Goal: Check status: Check status

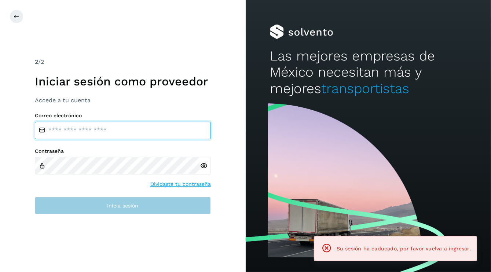
type input "**********"
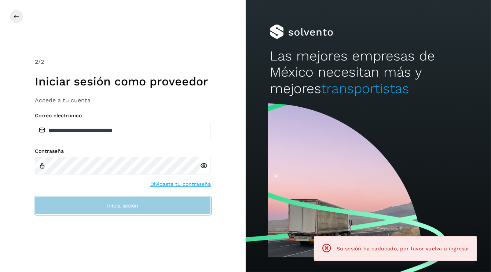
click at [128, 209] on button "Inicia sesión" at bounding box center [123, 206] width 176 height 18
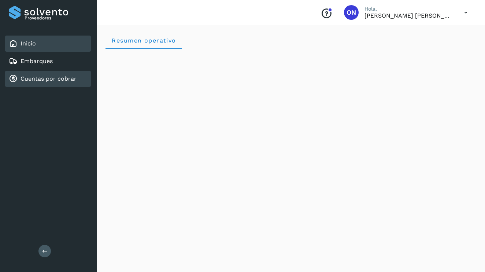
click at [58, 77] on link "Cuentas por cobrar" at bounding box center [49, 78] width 56 height 7
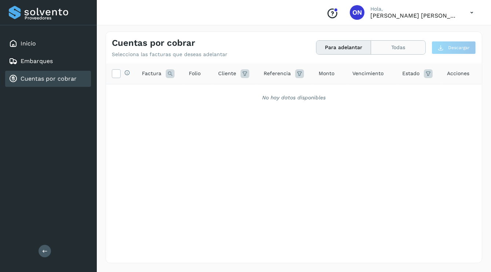
click at [403, 49] on button "Todas" at bounding box center [398, 48] width 54 height 14
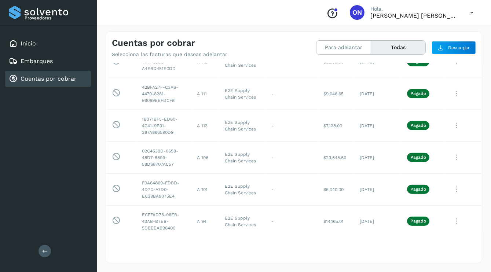
scroll to position [256, 0]
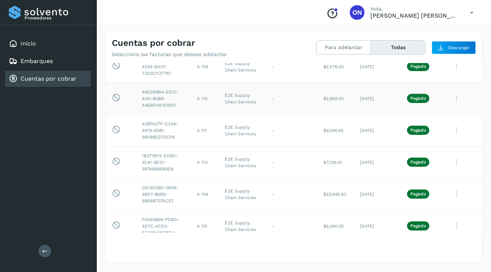
click at [450, 97] on icon at bounding box center [456, 98] width 15 height 15
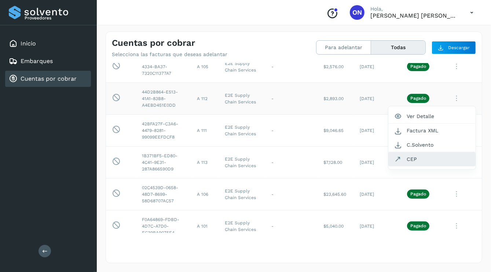
click at [401, 160] on button "CEP" at bounding box center [431, 159] width 87 height 14
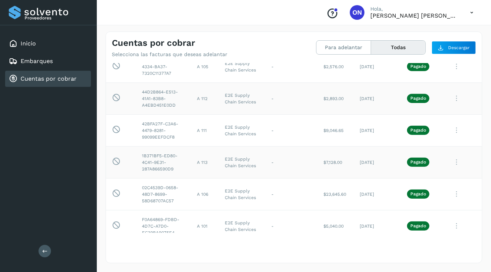
click at [451, 160] on icon at bounding box center [456, 162] width 15 height 15
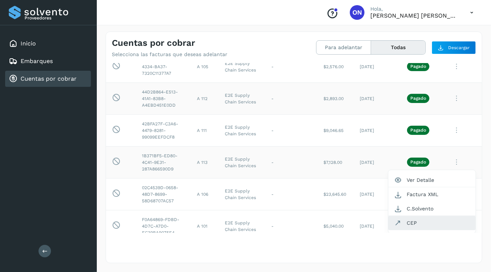
click at [411, 222] on button "CEP" at bounding box center [431, 223] width 87 height 14
